Goal: Task Accomplishment & Management: Manage account settings

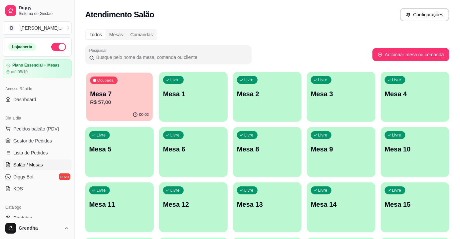
click at [114, 110] on div "00:02" at bounding box center [119, 114] width 67 height 13
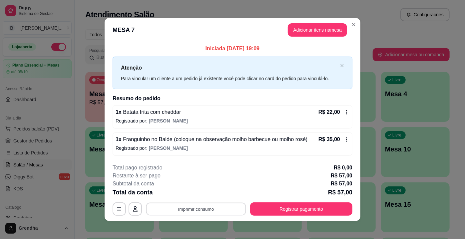
click at [201, 212] on button "Imprimir consumo" at bounding box center [196, 208] width 100 height 13
click at [197, 197] on button "IMPRESSORA" at bounding box center [195, 193] width 47 height 10
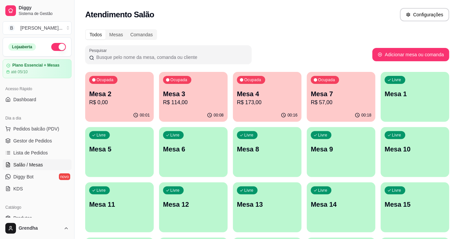
click at [265, 94] on p "Mesa 4" at bounding box center [267, 93] width 61 height 9
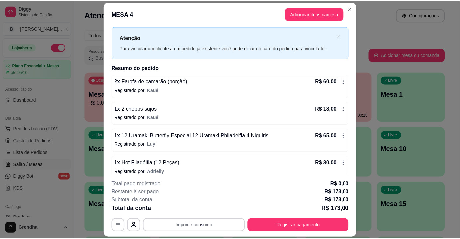
scroll to position [19, 0]
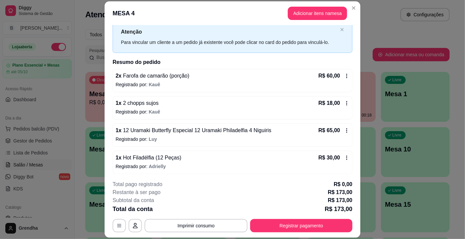
click at [344, 103] on icon at bounding box center [346, 102] width 5 height 5
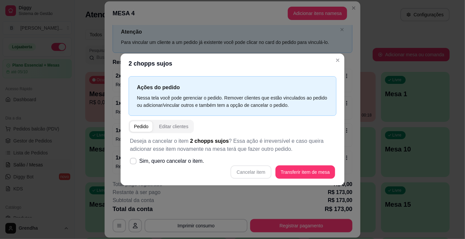
click at [244, 169] on div "Cancelar item Transferir item de mesa" at bounding box center [232, 171] width 205 height 13
click at [132, 159] on icon at bounding box center [132, 161] width 5 height 4
click at [132, 162] on input "Sim, quero cancelar o item." at bounding box center [131, 164] width 4 height 4
checkbox input "true"
click at [244, 175] on button "Cancelar item" at bounding box center [251, 172] width 40 height 13
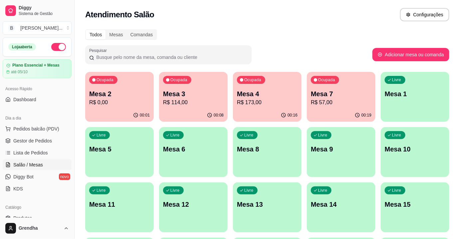
scroll to position [20, 0]
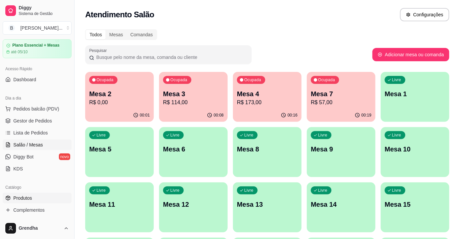
click at [23, 195] on span "Produtos" at bounding box center [22, 198] width 19 height 7
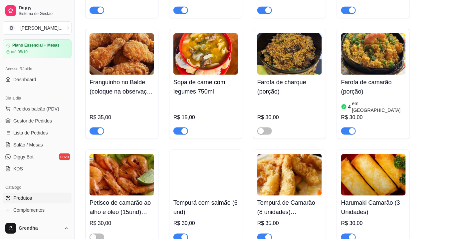
scroll to position [247, 0]
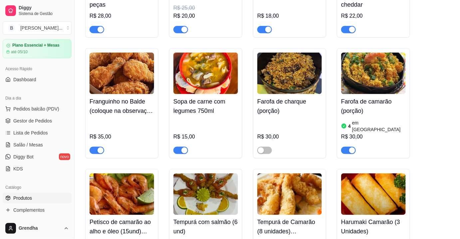
click at [348, 146] on div at bounding box center [348, 150] width 15 height 8
click at [350, 147] on div "button" at bounding box center [352, 150] width 6 height 6
drag, startPoint x: 71, startPoint y: 89, endPoint x: 71, endPoint y: 81, distance: 7.7
click at [71, 81] on div "Diggy Sistema de Gestão B Bonsai Sushi ... Loja aberta Plano Essencial + Mesas …" at bounding box center [37, 119] width 74 height 239
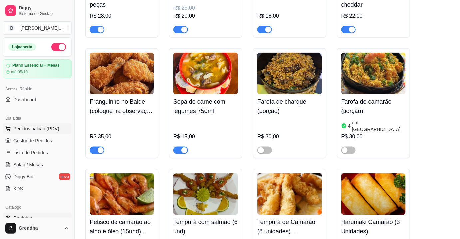
click at [39, 130] on span "Pedidos balcão (PDV)" at bounding box center [36, 128] width 46 height 7
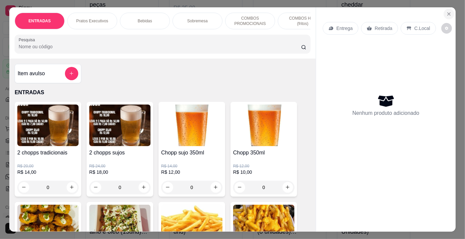
click at [448, 11] on icon "Close" at bounding box center [448, 13] width 5 height 5
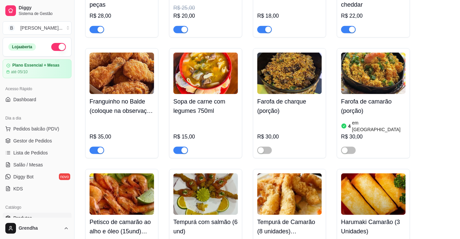
click at [30, 216] on span "Produtos" at bounding box center [22, 218] width 19 height 7
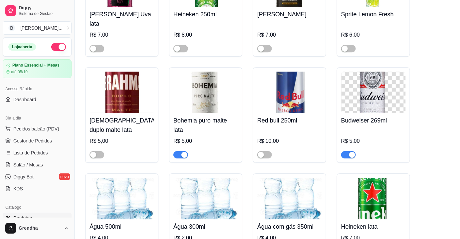
scroll to position [2333, 0]
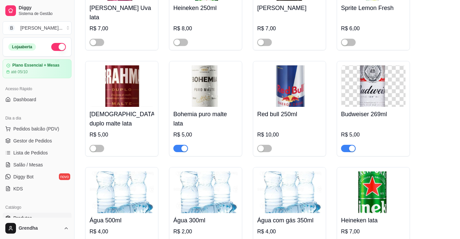
click at [352, 145] on div "button" at bounding box center [352, 148] width 6 height 6
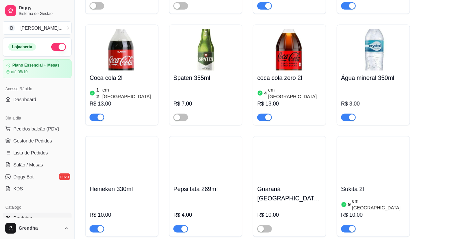
scroll to position [2769, 0]
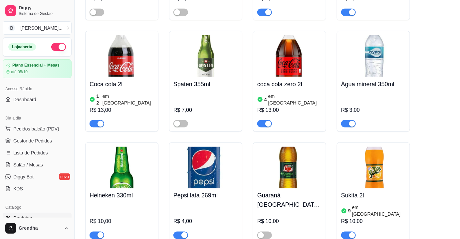
click at [131, 147] on img at bounding box center [122, 168] width 65 height 42
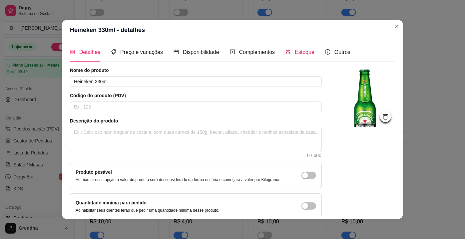
click at [297, 54] on span "Estoque" at bounding box center [304, 52] width 20 height 6
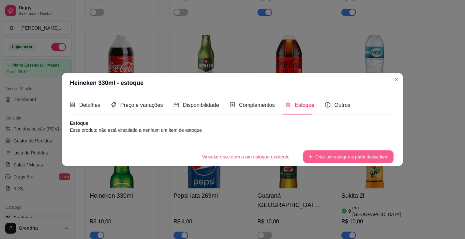
click at [320, 158] on button "Criar um estoque a partir desse item" at bounding box center [348, 156] width 91 height 13
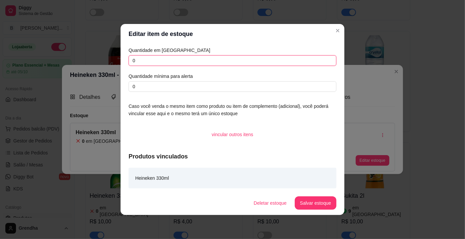
click at [185, 66] on input "0" at bounding box center [232, 60] width 208 height 11
type input "0"
type input "1"
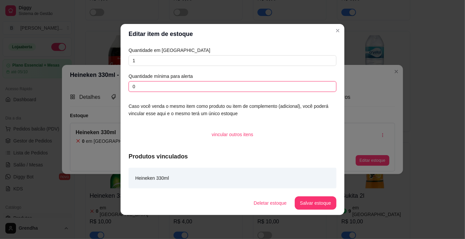
click at [164, 89] on input "0" at bounding box center [232, 86] width 208 height 11
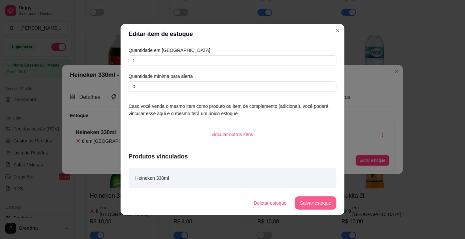
click at [305, 204] on button "Salvar estoque" at bounding box center [315, 202] width 42 height 13
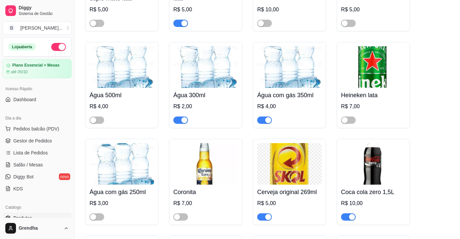
scroll to position [2523, 0]
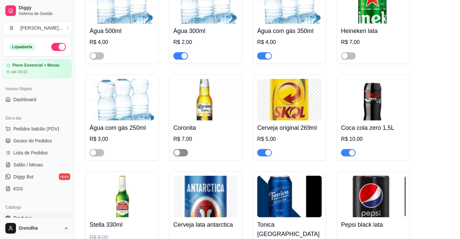
click at [184, 149] on span "button" at bounding box center [180, 152] width 15 height 7
click at [205, 87] on img at bounding box center [205, 100] width 65 height 42
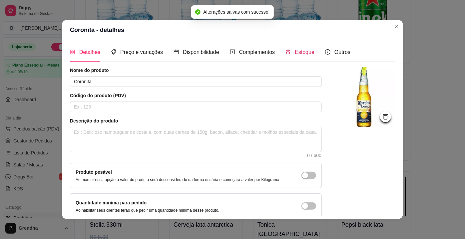
click at [285, 51] on icon "code-sandbox" at bounding box center [287, 51] width 5 height 5
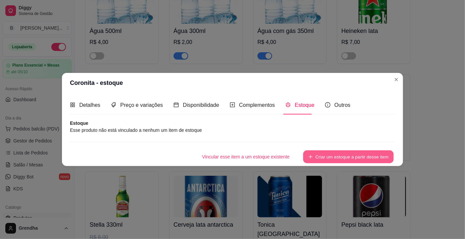
click at [320, 157] on button "Criar um estoque a partir desse item" at bounding box center [348, 156] width 91 height 13
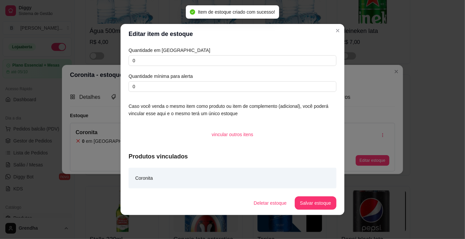
click at [190, 66] on div "Quantidade em estoque 0 Quantidade mínima para alerta 0" at bounding box center [232, 69] width 208 height 45
click at [190, 63] on div "Quantidade em estoque 0 Quantidade mínima para alerta 0" at bounding box center [232, 69] width 208 height 45
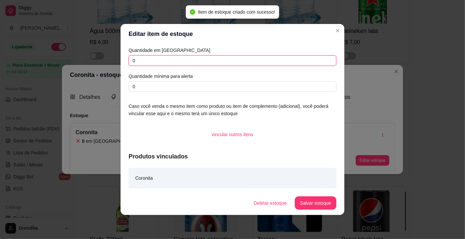
click at [190, 63] on input "0" at bounding box center [232, 60] width 208 height 11
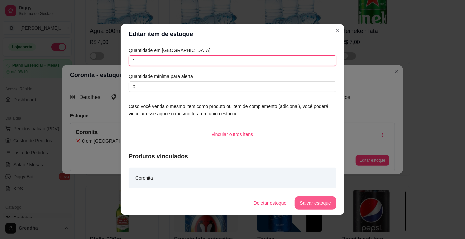
type input "1"
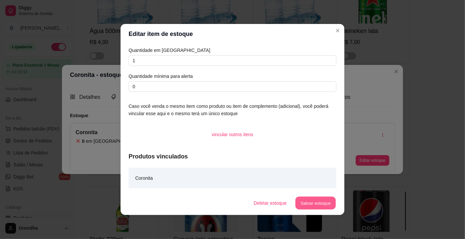
click at [316, 204] on button "Salvar estoque" at bounding box center [315, 203] width 41 height 13
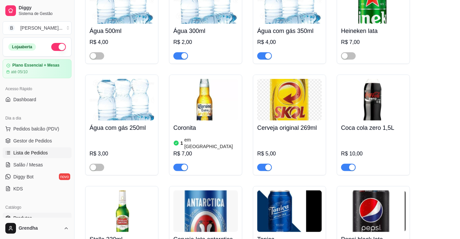
click at [27, 152] on span "Lista de Pedidos" at bounding box center [30, 152] width 35 height 7
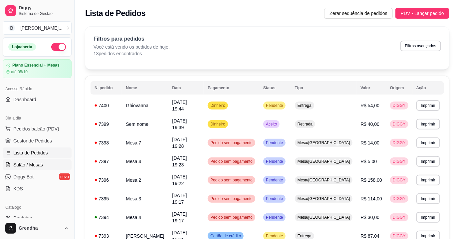
click at [27, 164] on span "Salão / Mesas" at bounding box center [28, 164] width 30 height 7
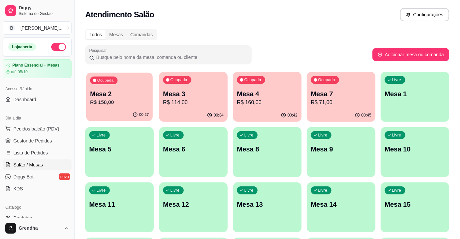
click at [114, 111] on div "00:27" at bounding box center [119, 114] width 67 height 13
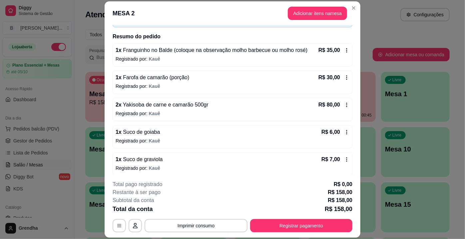
scroll to position [47, 0]
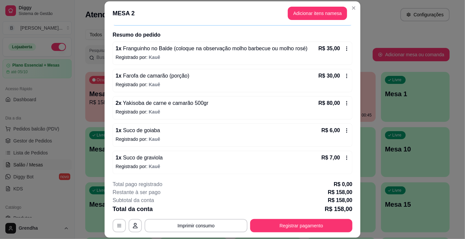
click at [344, 156] on icon at bounding box center [346, 157] width 5 height 5
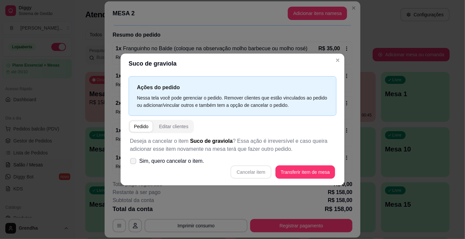
click at [137, 162] on label "Sim, quero cancelar o item." at bounding box center [167, 160] width 80 height 13
click at [134, 162] on input "Sim, quero cancelar o item." at bounding box center [131, 164] width 4 height 4
checkbox input "true"
drag, startPoint x: 251, startPoint y: 173, endPoint x: 231, endPoint y: 163, distance: 21.9
click at [231, 163] on div "Deseja a cancelar o item Suco de graviola ? Essa ação é irreversível e caso que…" at bounding box center [232, 158] width 208 height 50
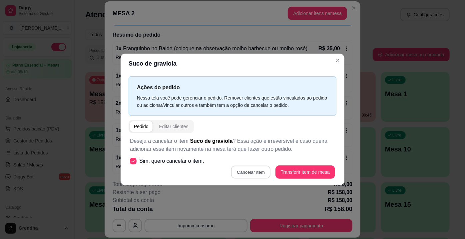
click at [248, 174] on button "Cancelar item" at bounding box center [251, 172] width 40 height 13
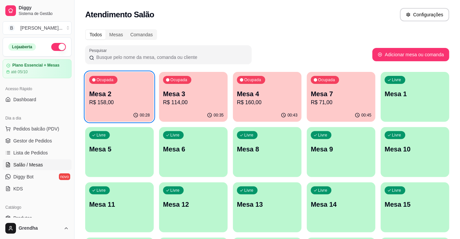
click at [325, 92] on p "Mesa 7" at bounding box center [341, 93] width 61 height 9
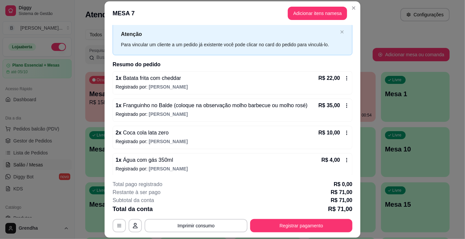
scroll to position [19, 0]
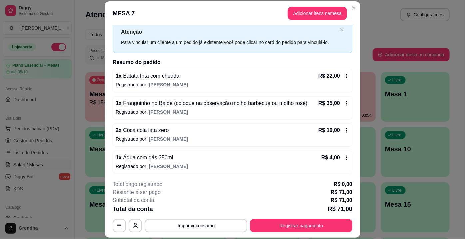
click at [346, 75] on icon at bounding box center [346, 76] width 1 height 4
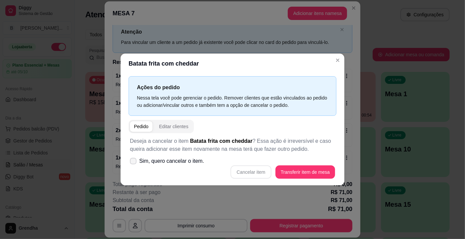
click at [141, 164] on span "Sim, quero cancelar o item." at bounding box center [171, 161] width 65 height 8
click at [134, 164] on input "Sim, quero cancelar o item." at bounding box center [131, 164] width 4 height 4
checkbox input "true"
click at [236, 173] on button "Cancelar item" at bounding box center [251, 172] width 40 height 13
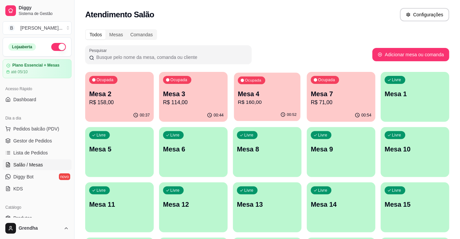
click at [300, 101] on div "Ocupada Mesa 4 R$ 160,00" at bounding box center [267, 91] width 67 height 36
click at [361, 55] on div "Pesquisar" at bounding box center [228, 54] width 287 height 19
click at [344, 82] on div "Ocupada Mesa 7 R$ 71,00" at bounding box center [341, 90] width 69 height 37
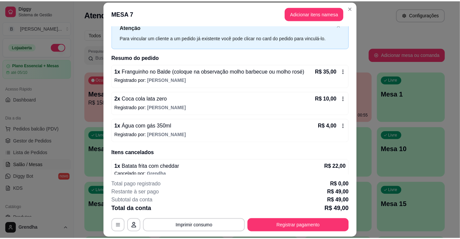
scroll to position [25, 0]
